Goal: Information Seeking & Learning: Check status

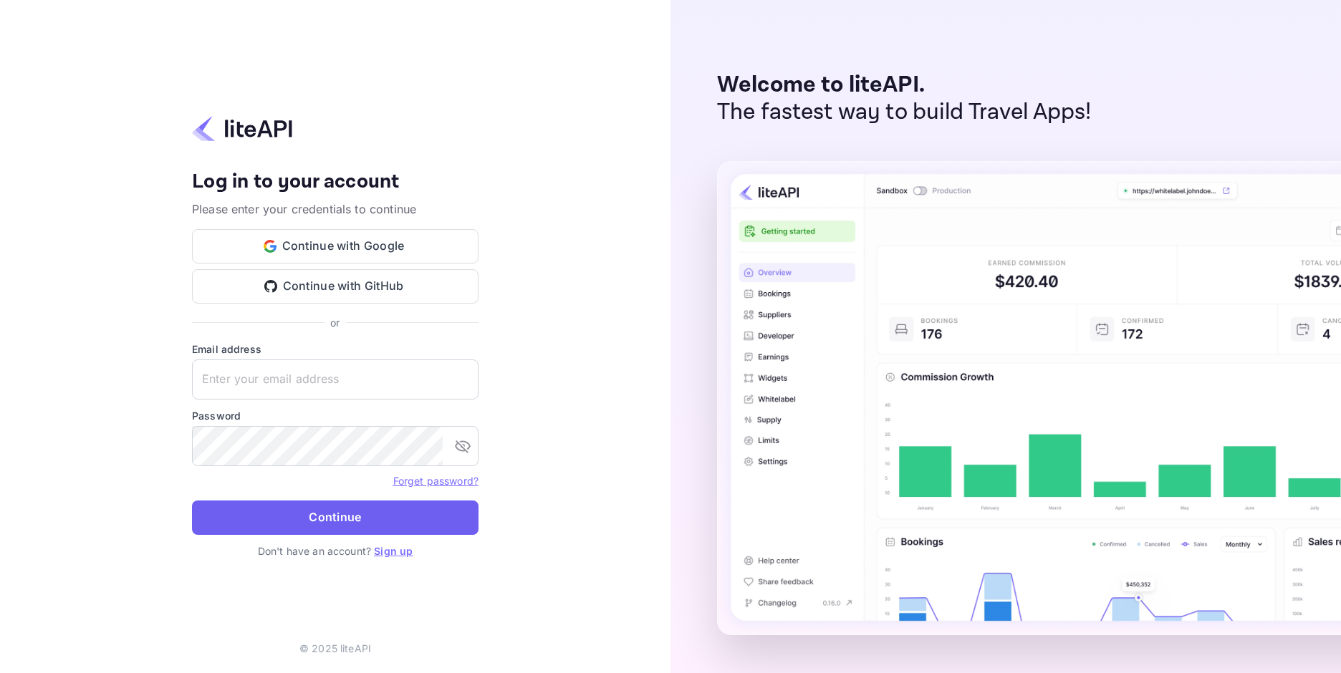
type input "[EMAIL_ADDRESS][DOMAIN_NAME]"
click at [325, 501] on button "Continue" at bounding box center [335, 518] width 286 height 34
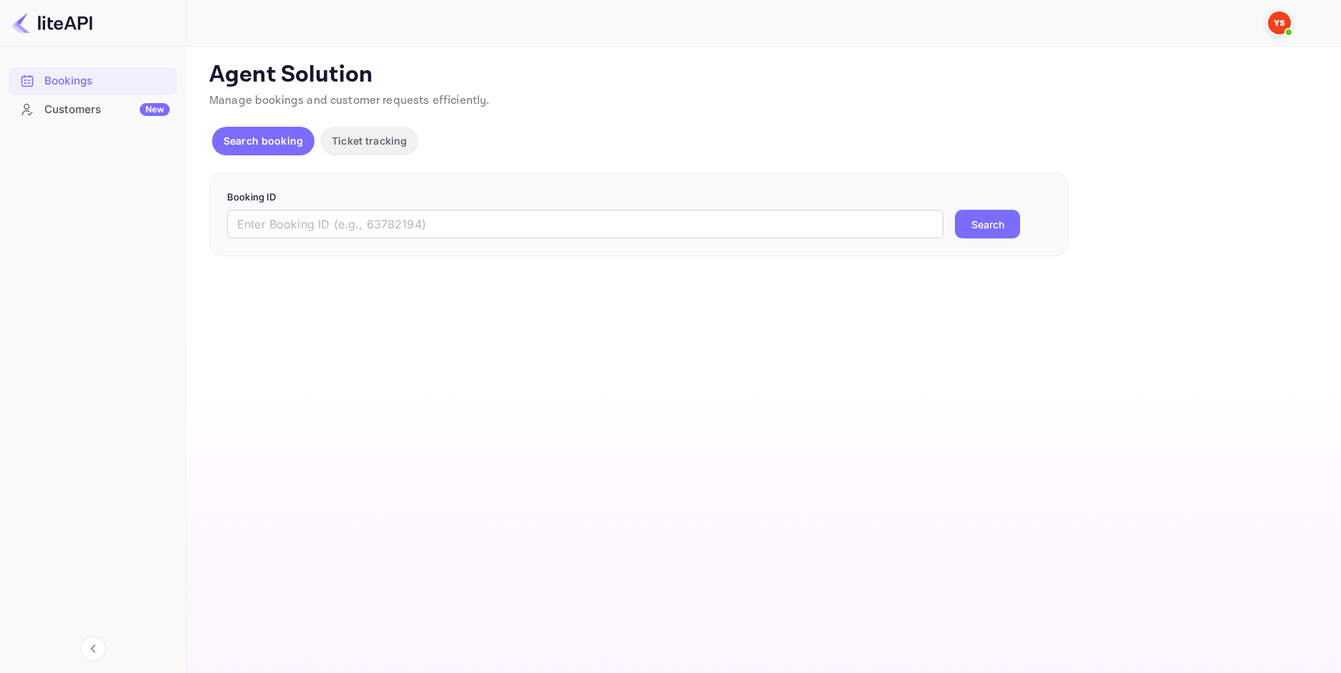
click at [409, 206] on form "Booking ID ​ Search" at bounding box center [639, 214] width 824 height 49
click at [410, 223] on input "text" at bounding box center [585, 224] width 716 height 29
paste input "9255990"
type input "9255990"
click at [960, 231] on button "Search" at bounding box center [987, 224] width 65 height 29
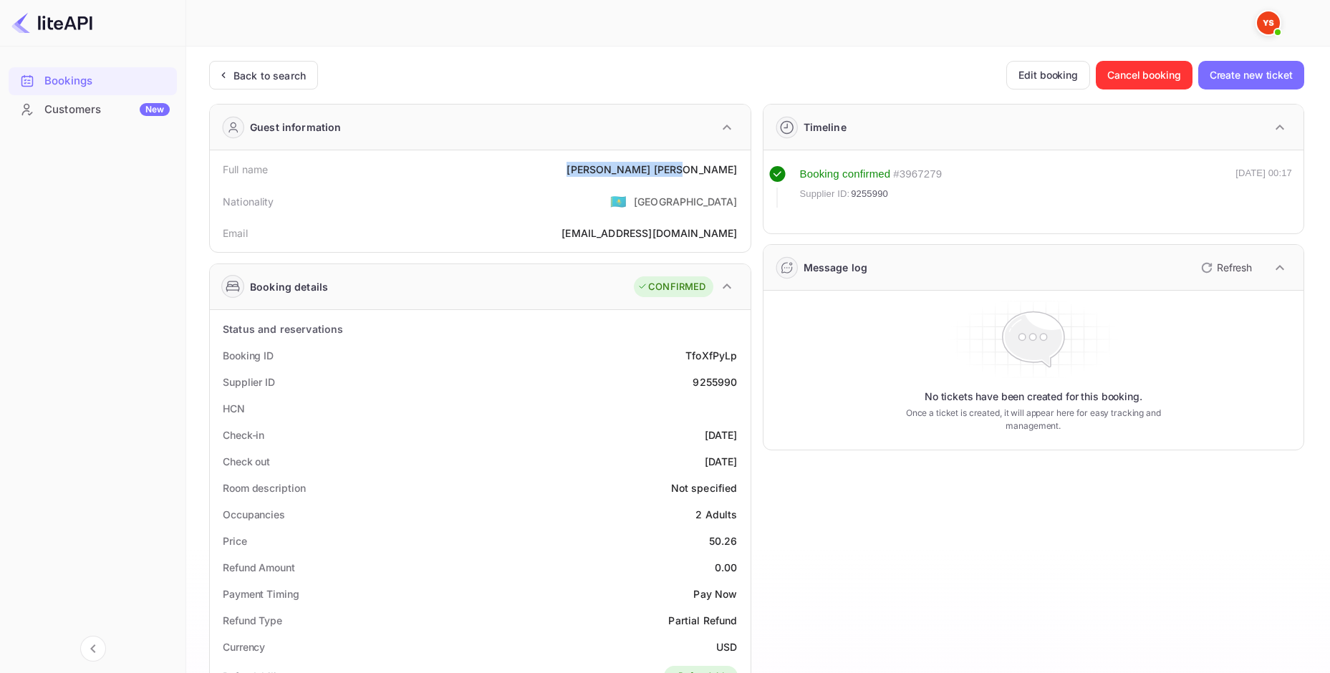
drag, startPoint x: 648, startPoint y: 174, endPoint x: 740, endPoint y: 175, distance: 91.7
click at [740, 175] on div "Full name [PERSON_NAME]" at bounding box center [480, 169] width 529 height 26
copy div "[PERSON_NAME]"
drag, startPoint x: 700, startPoint y: 535, endPoint x: 743, endPoint y: 540, distance: 44.0
click at [743, 540] on div "Price 50.26" at bounding box center [480, 541] width 529 height 26
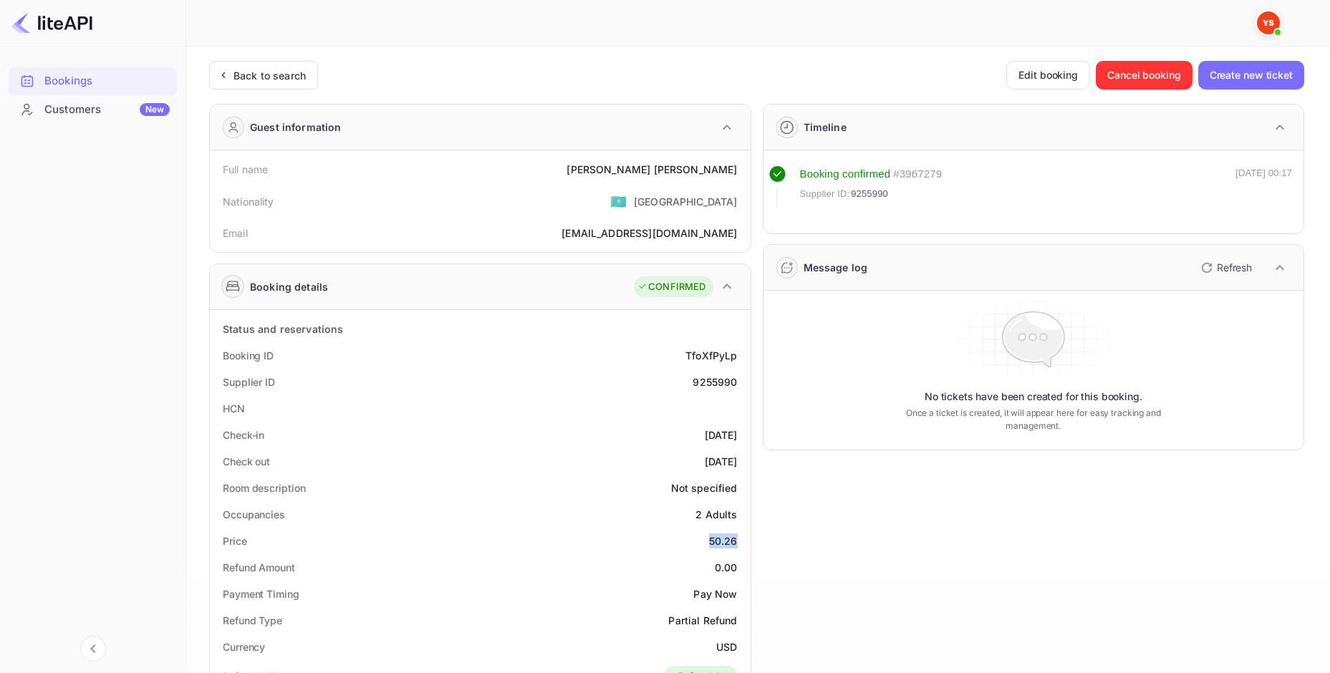
copy div "50.26"
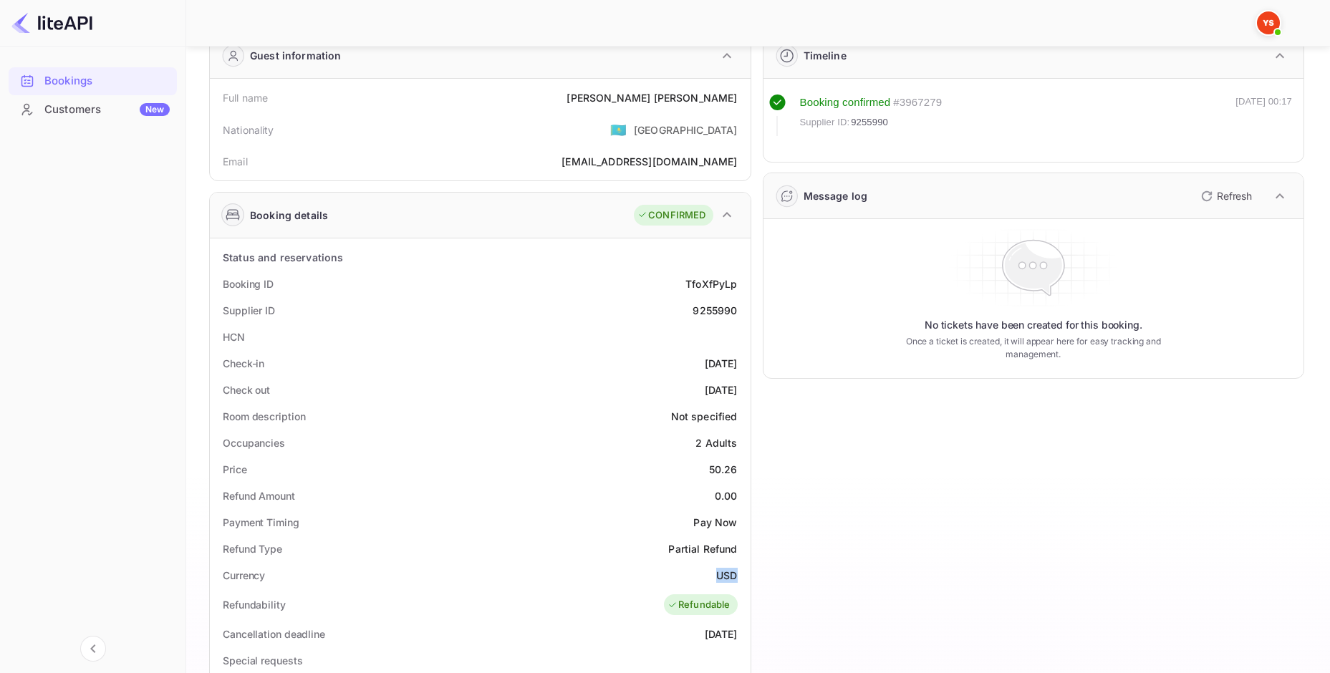
drag, startPoint x: 723, startPoint y: 568, endPoint x: 738, endPoint y: 569, distance: 15.1
click at [738, 569] on div "Currency USD" at bounding box center [480, 575] width 529 height 26
copy div "USD"
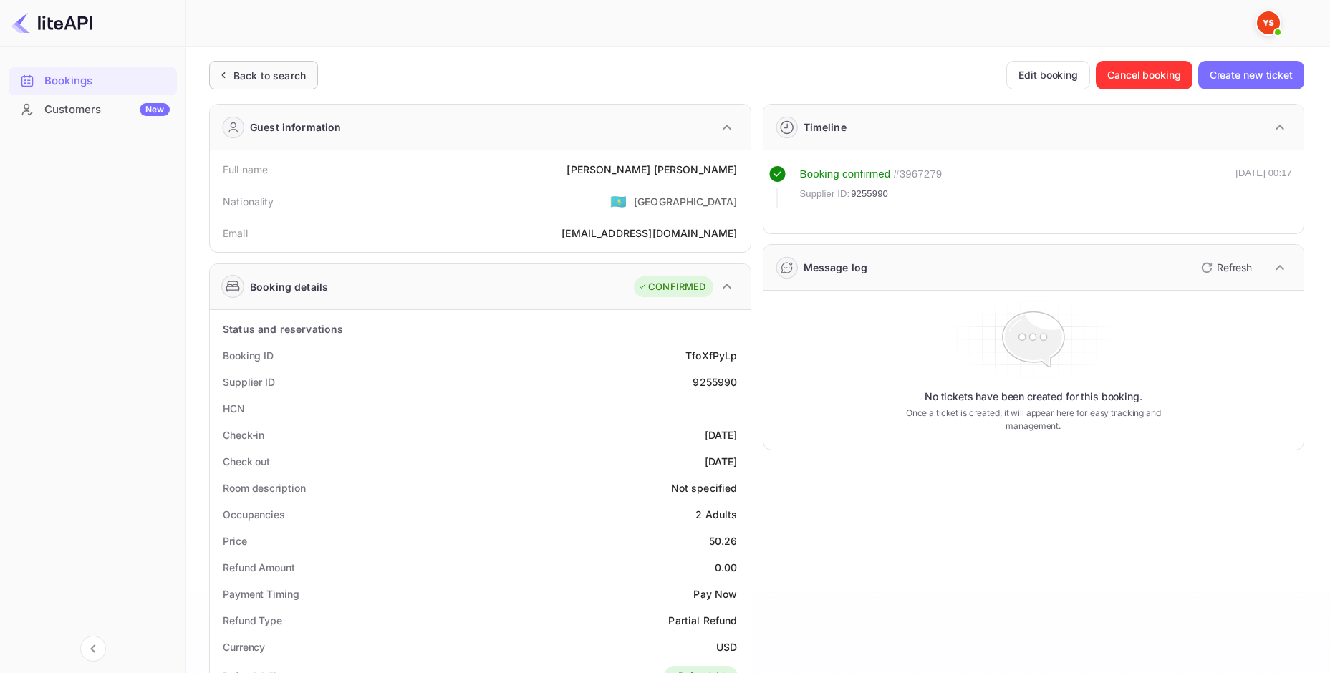
click at [232, 77] on div "Back to search" at bounding box center [261, 75] width 90 height 15
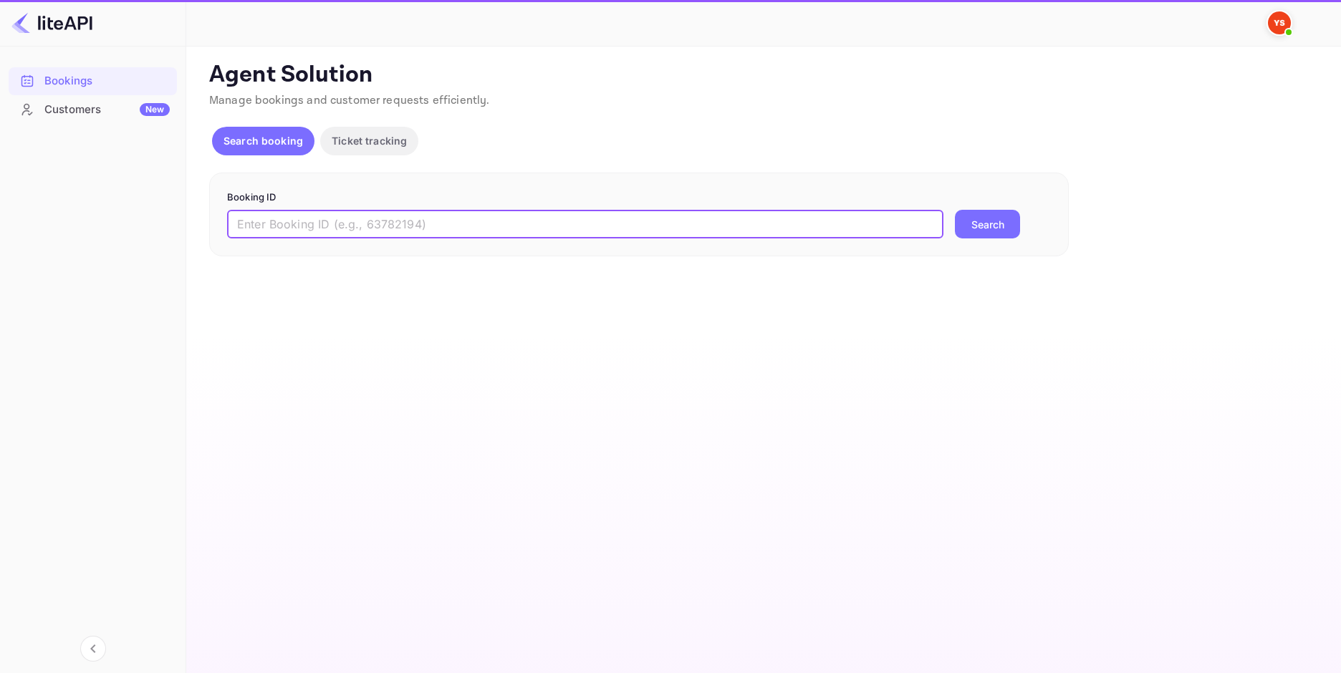
drag, startPoint x: 463, startPoint y: 226, endPoint x: 296, endPoint y: 215, distance: 167.2
click at [247, 213] on input "text" at bounding box center [585, 224] width 716 height 29
paste input "9253036"
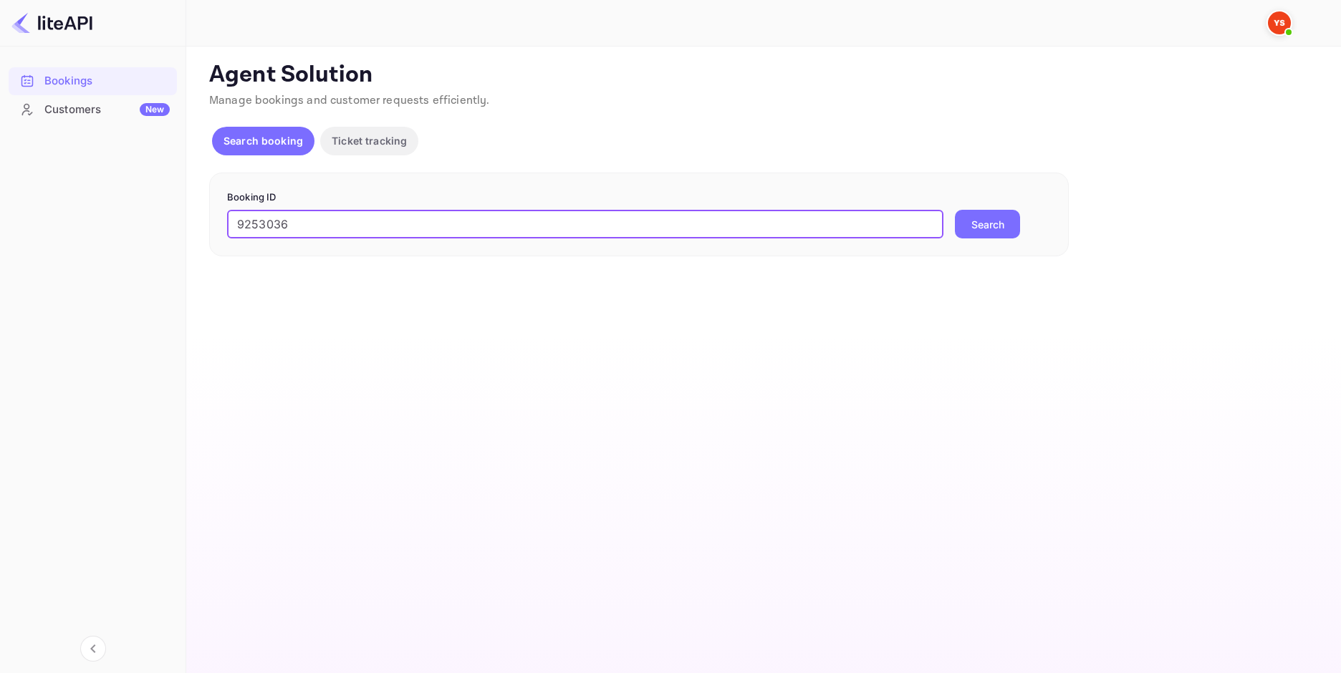
type input "9253036"
click at [972, 239] on div "Booking ID 9253036 ​ Search" at bounding box center [638, 215] width 859 height 84
click at [972, 235] on button "Search" at bounding box center [987, 224] width 65 height 29
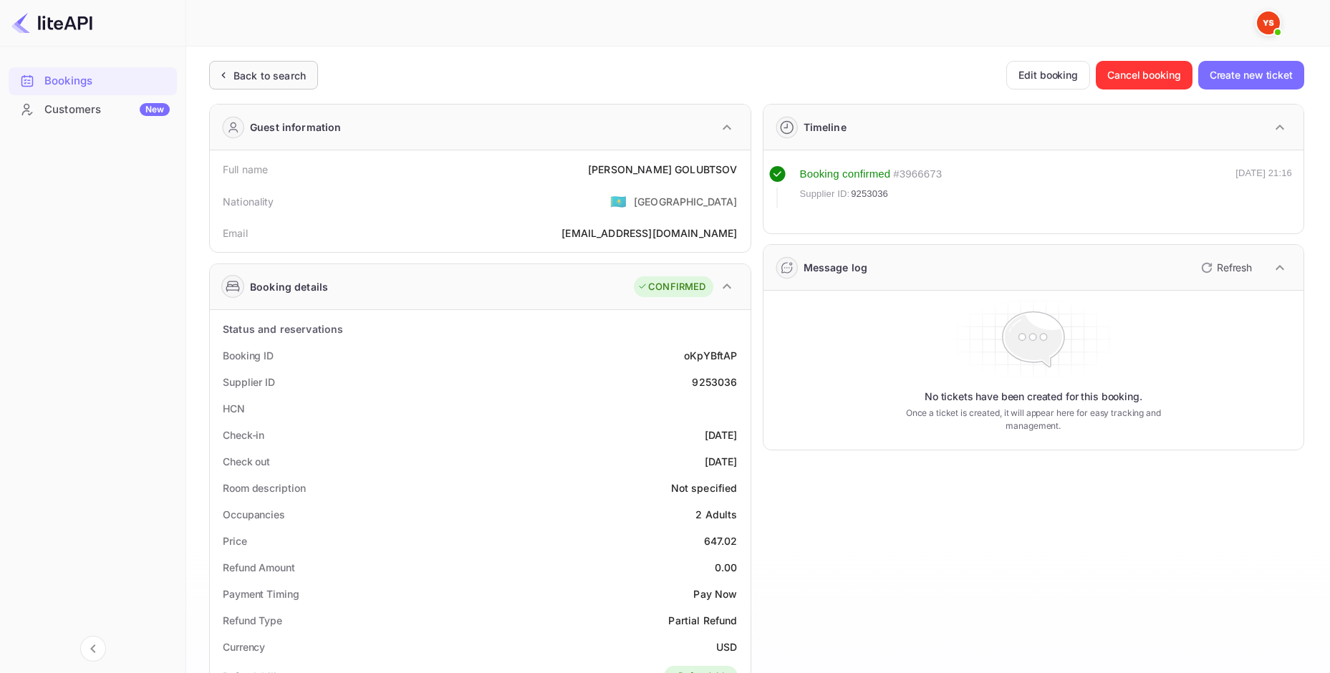
click at [252, 87] on div "Back to search" at bounding box center [263, 75] width 109 height 29
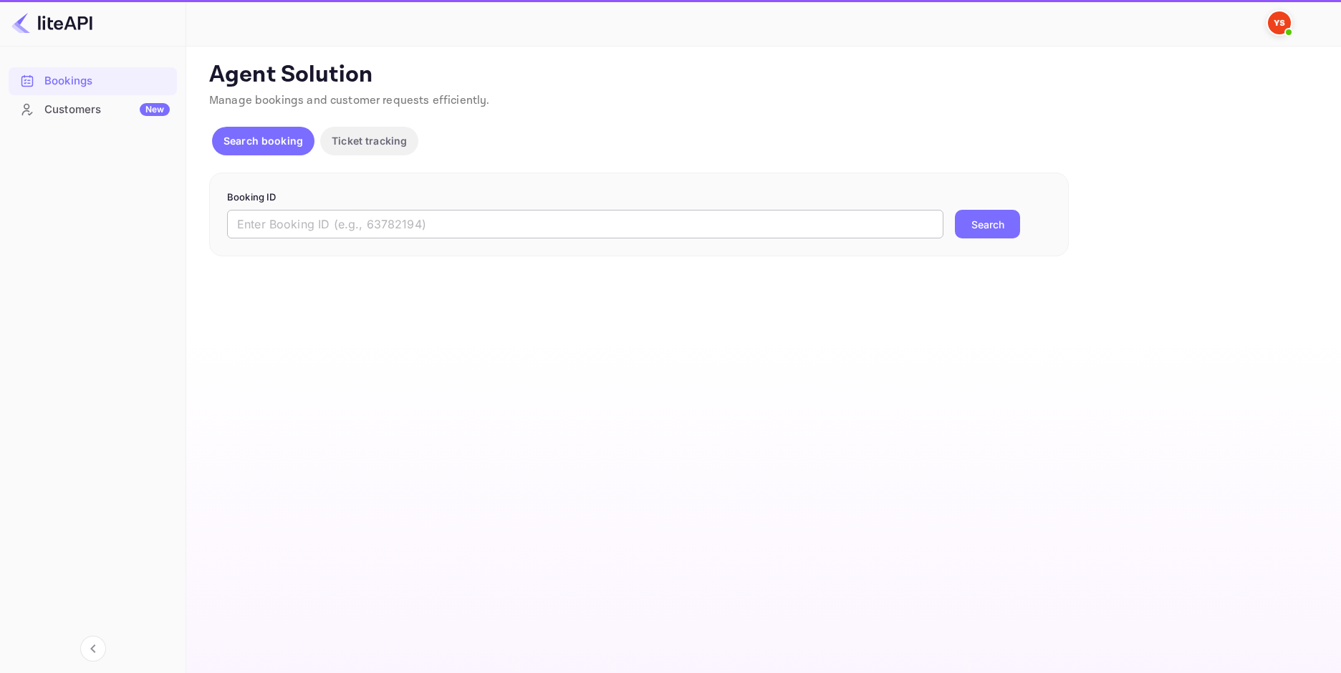
click at [479, 217] on input "text" at bounding box center [585, 224] width 716 height 29
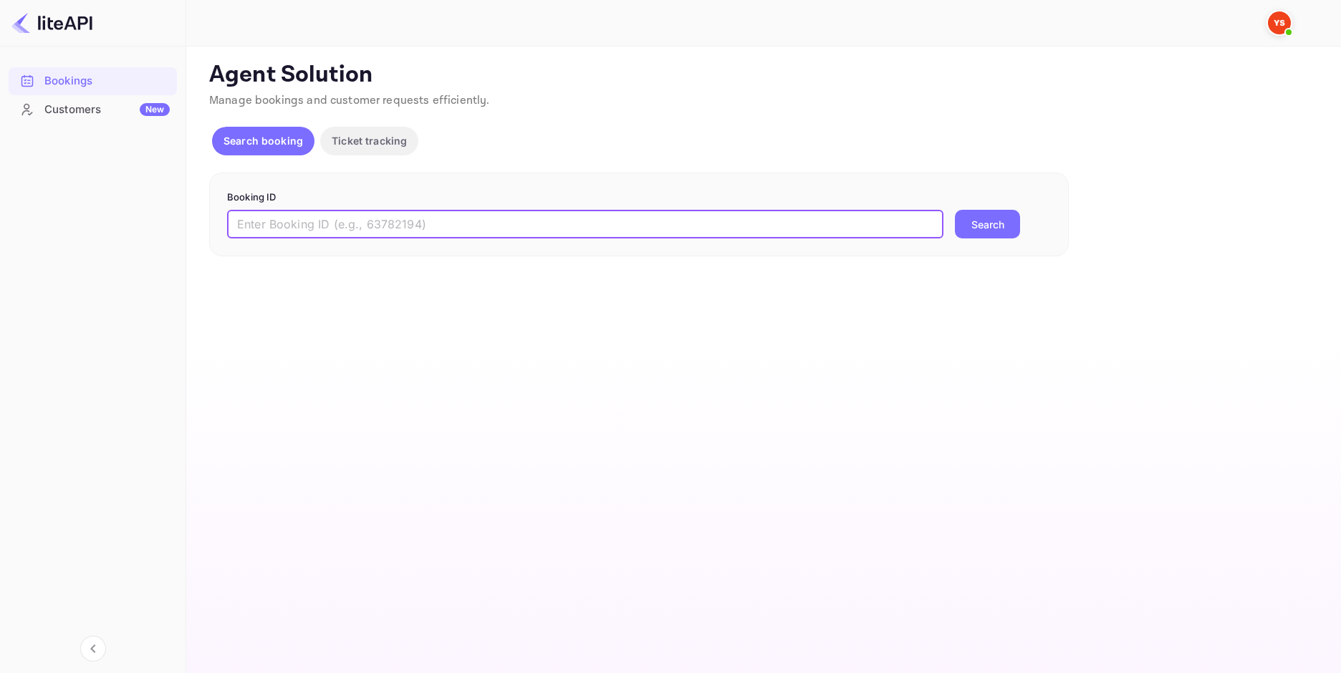
paste input "9253036"
type input "9253036"
click at [960, 222] on button "Search" at bounding box center [987, 224] width 65 height 29
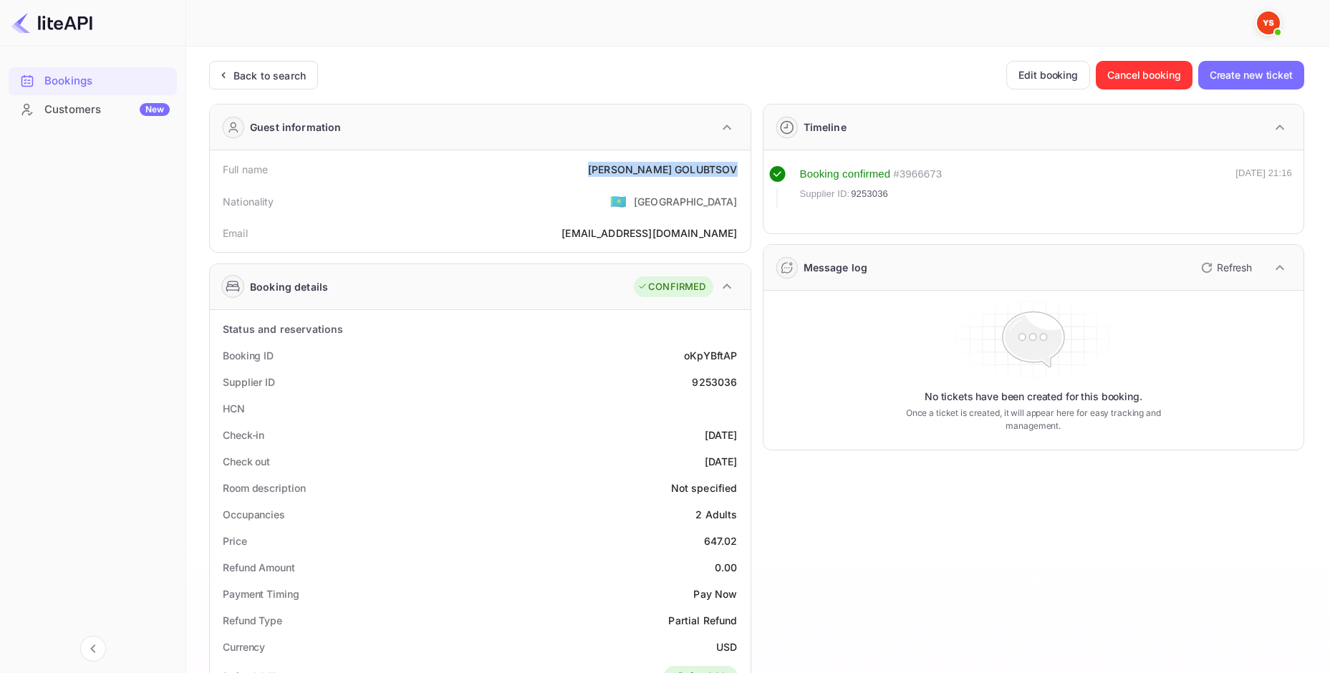
drag, startPoint x: 634, startPoint y: 173, endPoint x: 738, endPoint y: 173, distance: 103.8
click at [738, 173] on div "Full name [PERSON_NAME]" at bounding box center [480, 169] width 529 height 26
copy div "[PERSON_NAME]"
drag, startPoint x: 706, startPoint y: 539, endPoint x: 735, endPoint y: 540, distance: 28.7
click at [735, 540] on div "Price 647.02" at bounding box center [480, 541] width 529 height 26
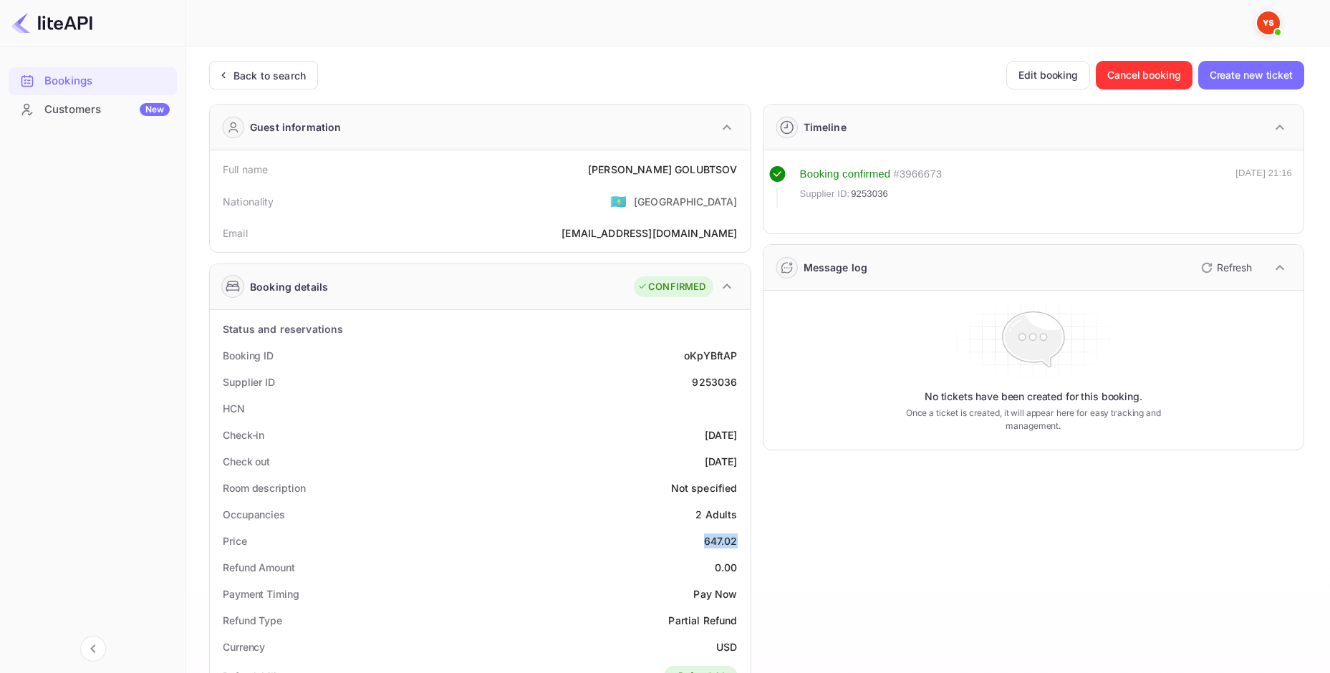
copy div "647.02"
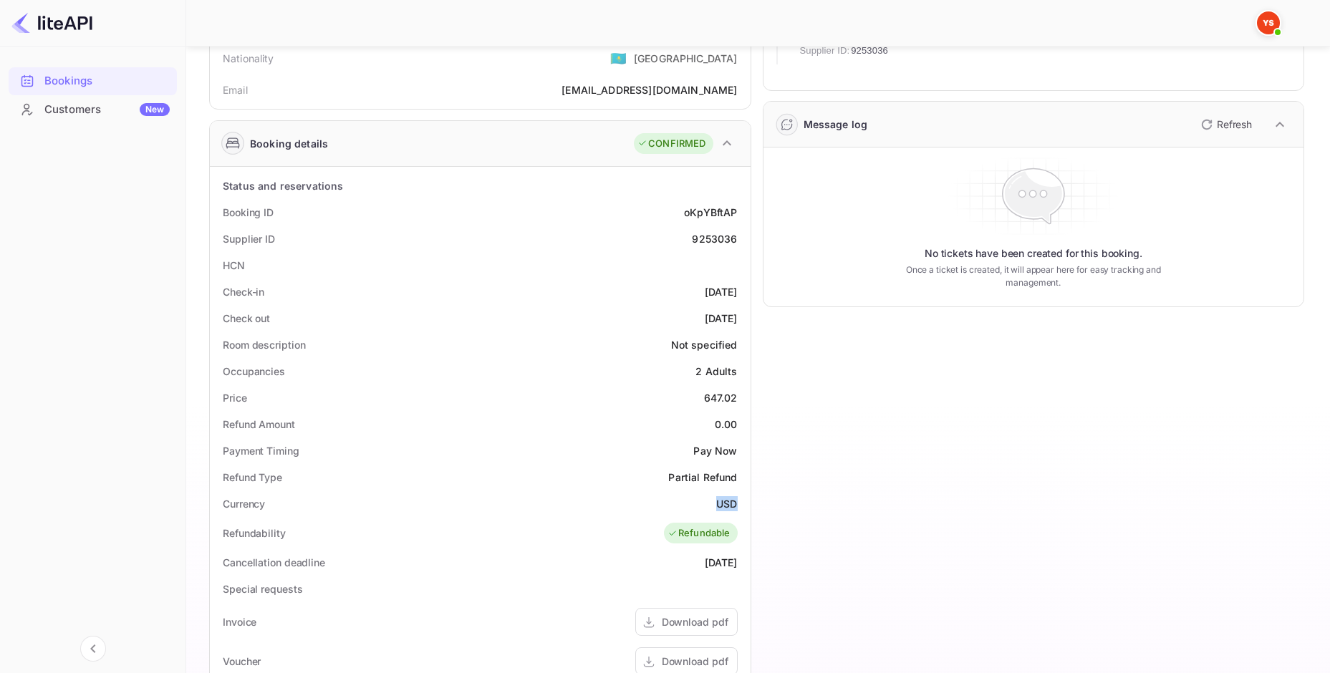
click at [739, 503] on div "Currency USD" at bounding box center [480, 504] width 529 height 26
copy div "USD"
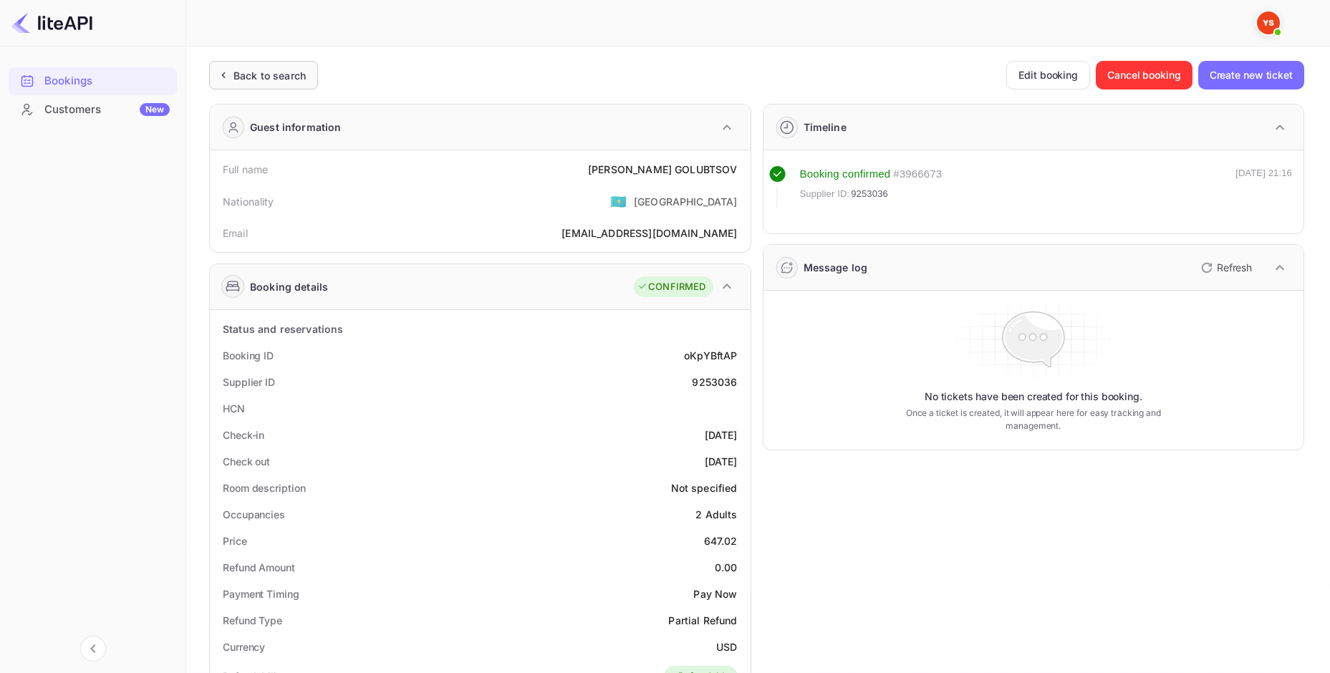
click at [239, 73] on div "Back to search" at bounding box center [269, 75] width 72 height 15
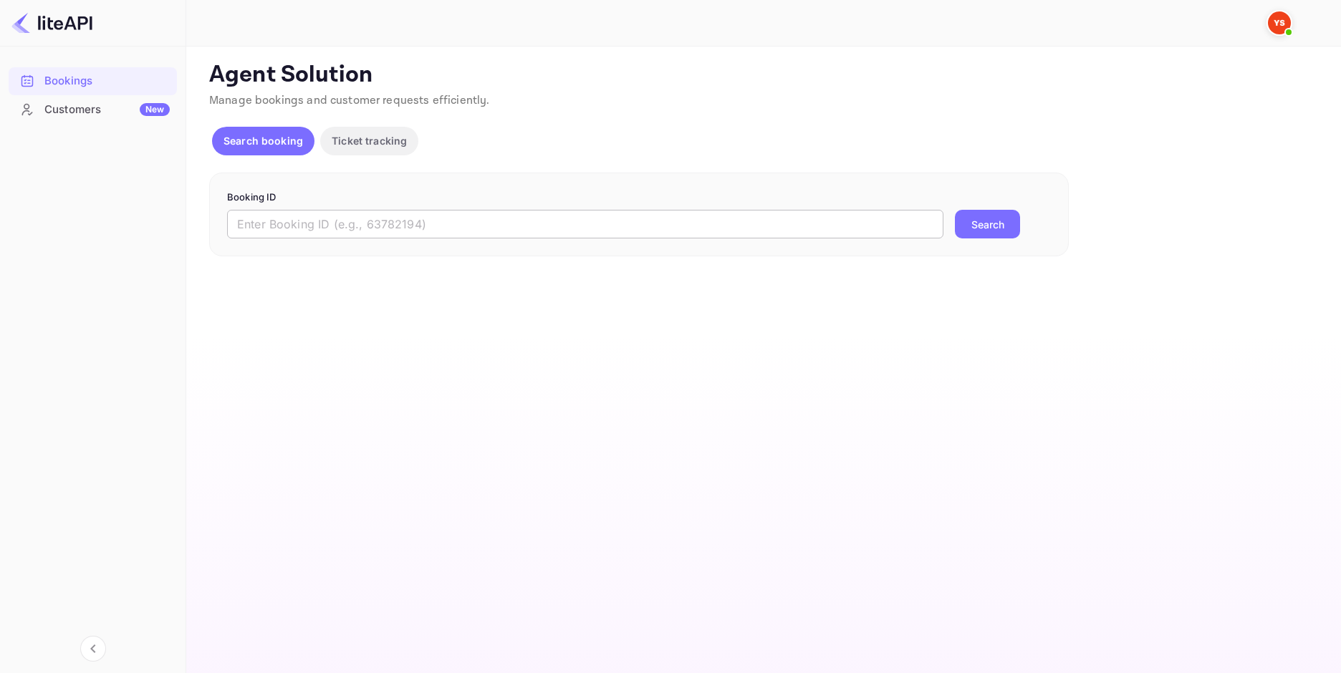
click at [458, 215] on input "text" at bounding box center [585, 224] width 716 height 29
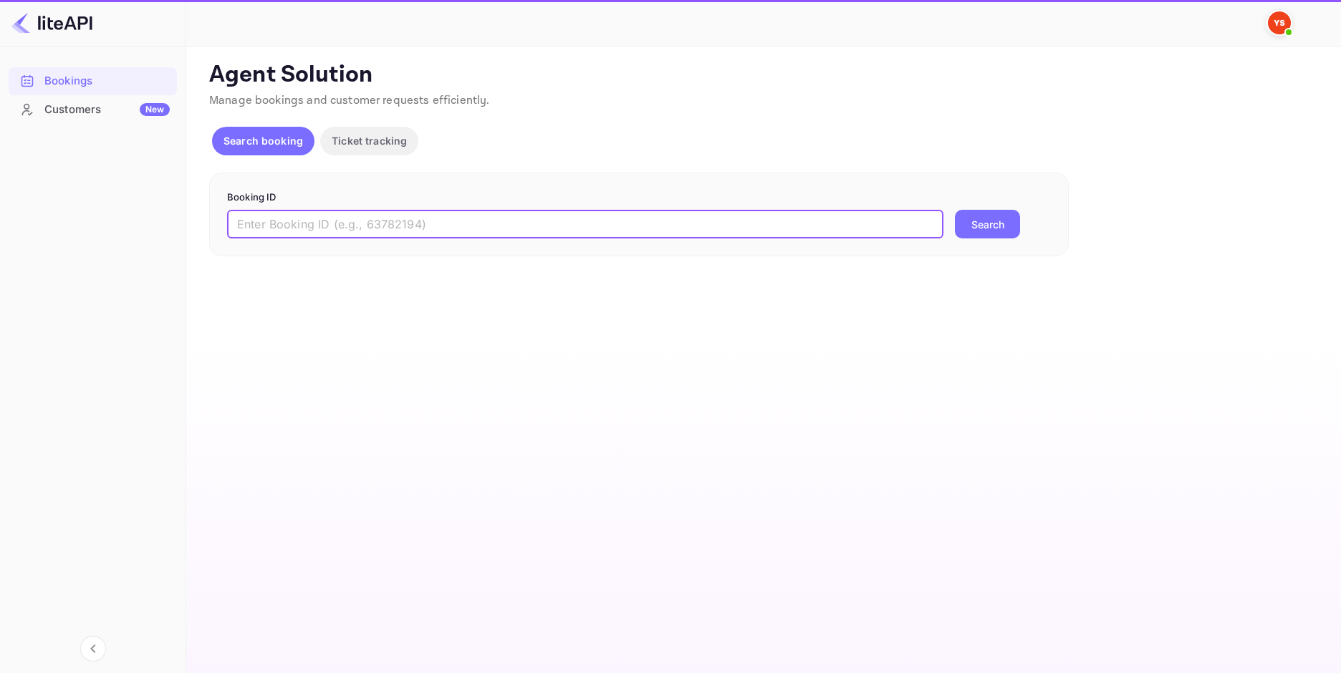
paste input "9251865"
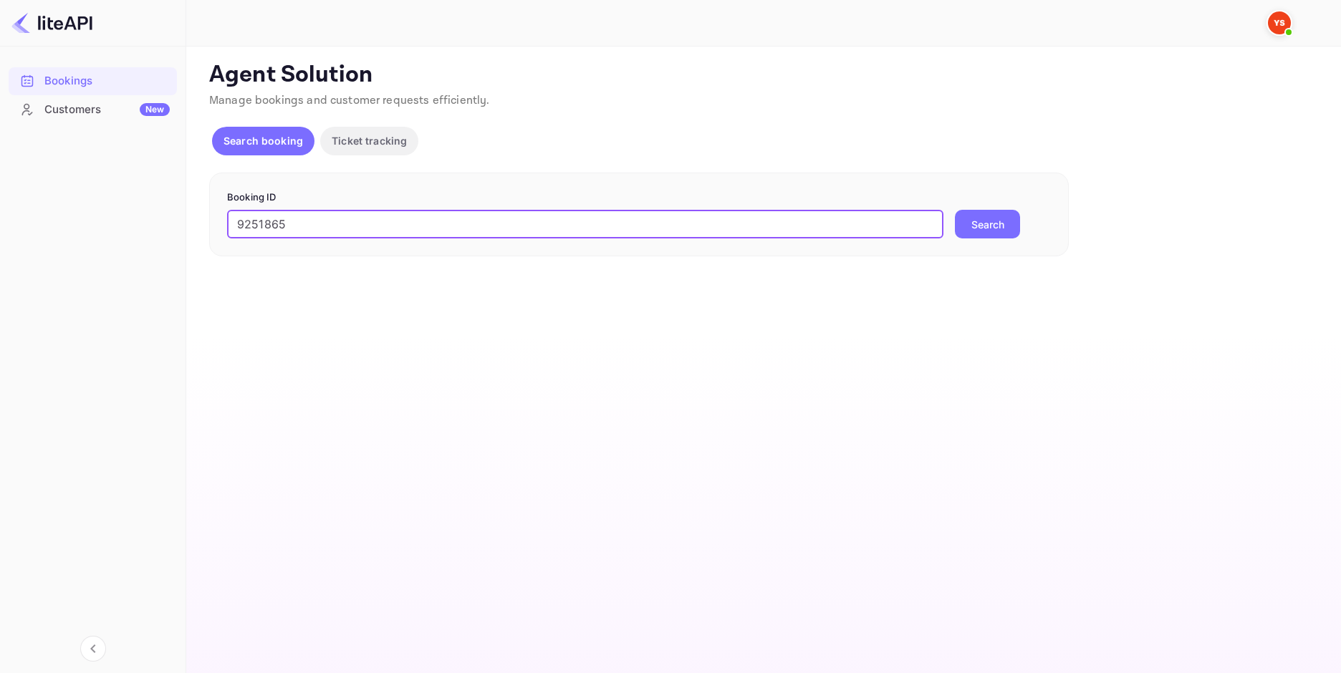
type input "9251865"
click at [965, 229] on button "Search" at bounding box center [987, 224] width 65 height 29
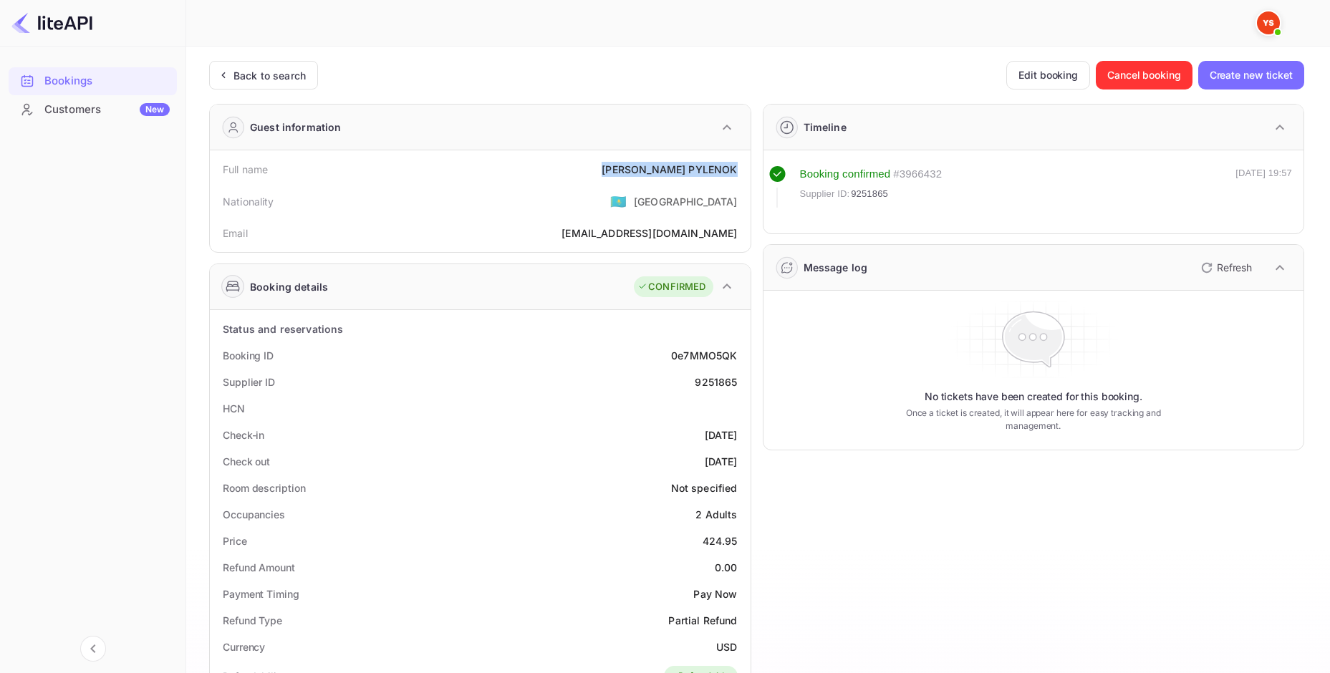
drag, startPoint x: 655, startPoint y: 174, endPoint x: 741, endPoint y: 176, distance: 86.7
click at [741, 176] on div "Full name [PERSON_NAME]" at bounding box center [480, 169] width 529 height 26
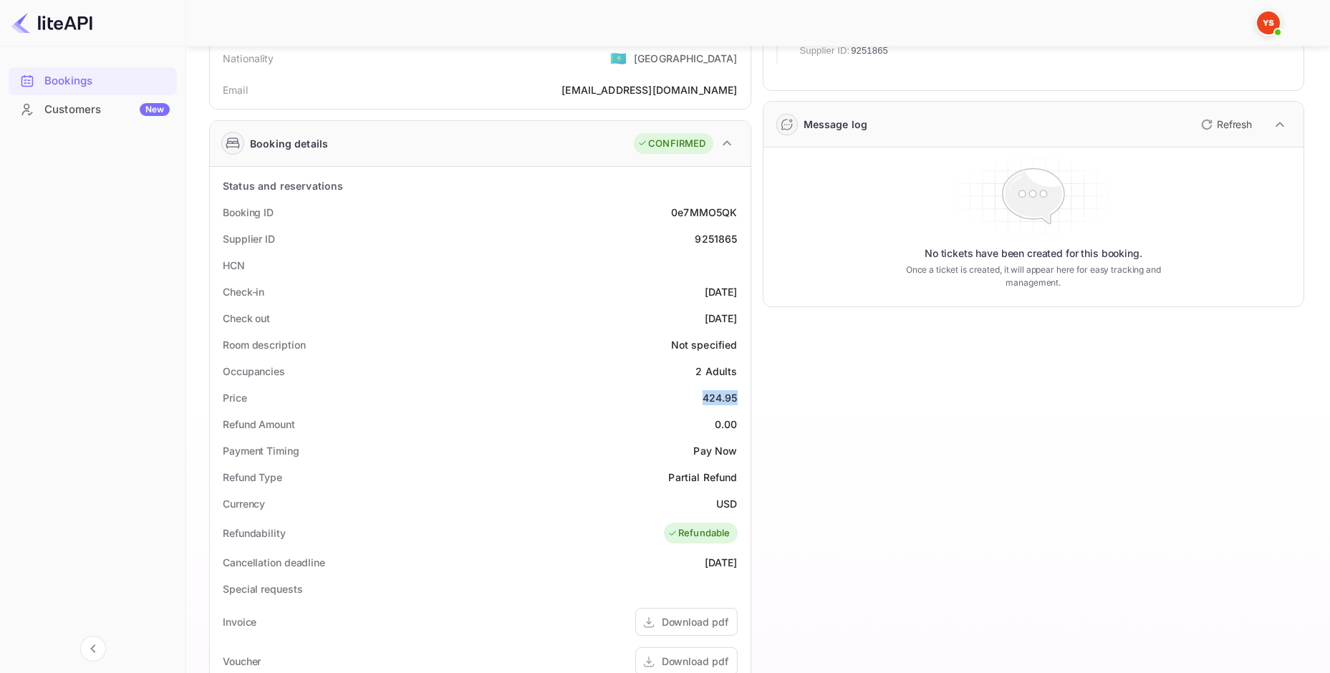
drag, startPoint x: 699, startPoint y: 399, endPoint x: 740, endPoint y: 400, distance: 40.8
click at [740, 400] on div "Price 424.95" at bounding box center [480, 398] width 529 height 26
copy div "424.95"
drag, startPoint x: 714, startPoint y: 505, endPoint x: 730, endPoint y: 495, distance: 18.7
click at [739, 506] on div "Currency USD" at bounding box center [480, 504] width 529 height 26
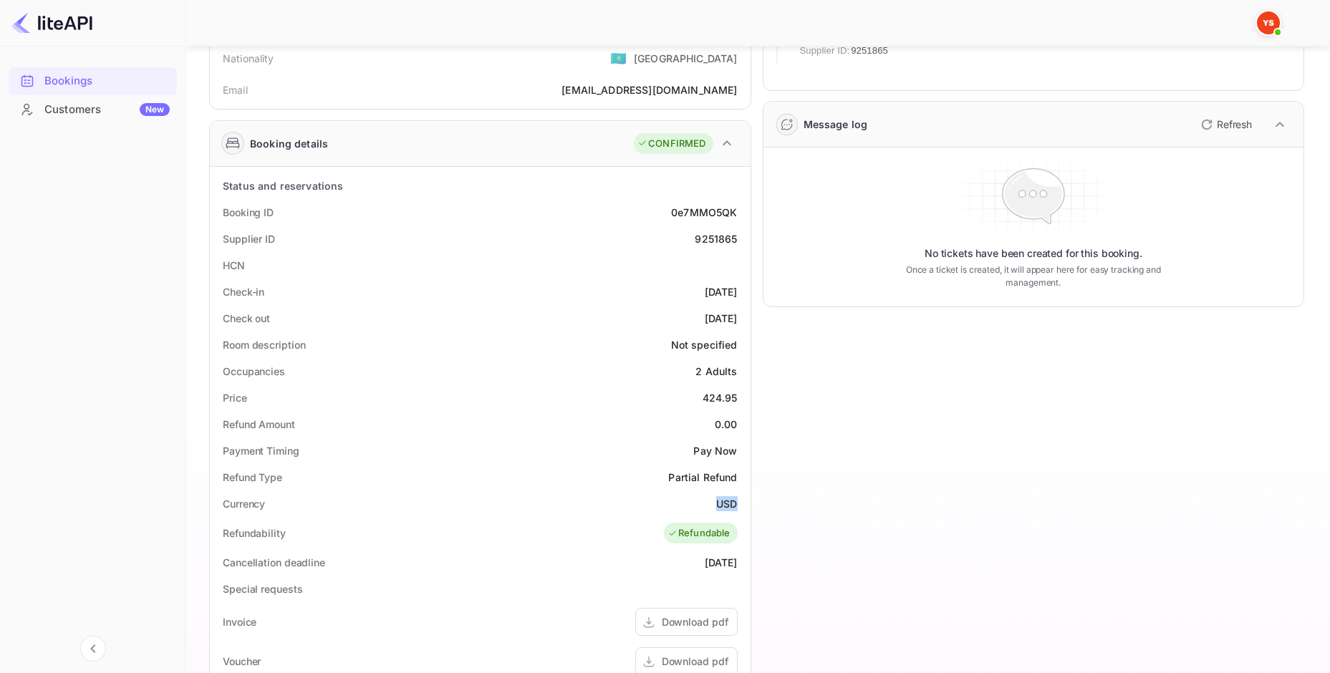
copy div "USD"
